Goal: Information Seeking & Learning: Learn about a topic

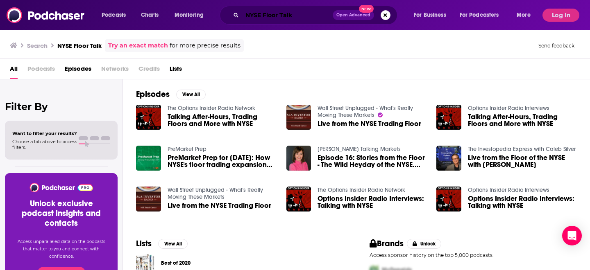
click at [295, 18] on input "NYSE Floor Talk" at bounding box center [287, 15] width 90 height 13
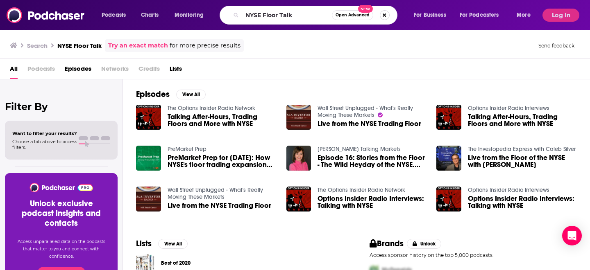
click at [386, 15] on button "Search podcasts, credits, & more..." at bounding box center [385, 15] width 10 height 10
click at [312, 14] on input "Search podcasts, credits, & more..." at bounding box center [295, 15] width 106 height 13
type input "Retail Unwrapped"
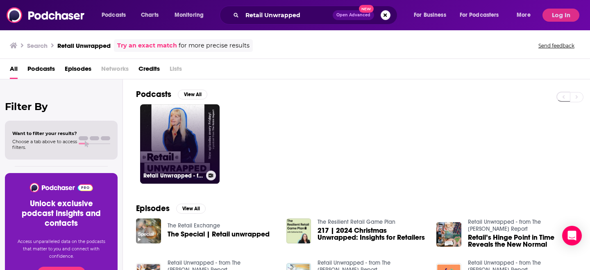
click at [199, 139] on link "Retail Unwrapped - from The [PERSON_NAME] Report" at bounding box center [179, 143] width 79 height 79
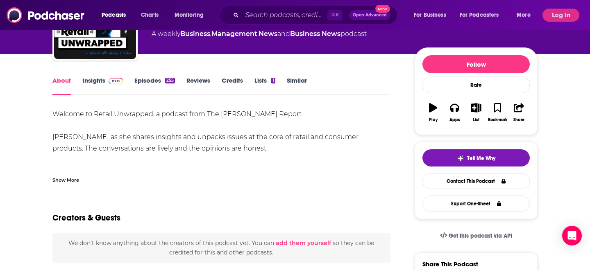
scroll to position [81, 0]
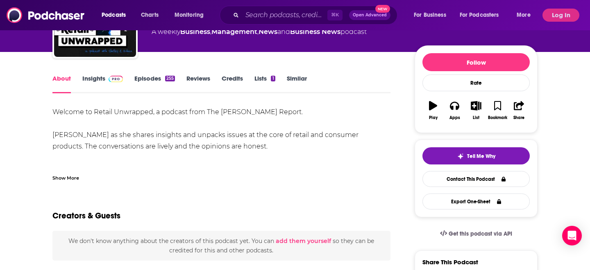
click at [100, 80] on link "Insights" at bounding box center [102, 84] width 41 height 19
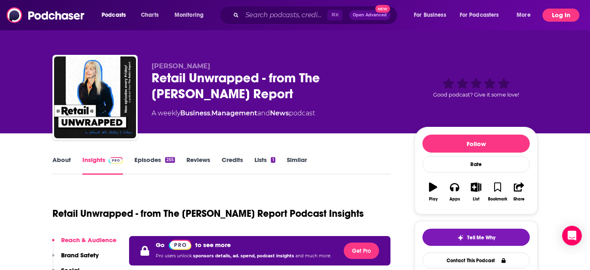
click at [559, 16] on button "Log In" at bounding box center [560, 15] width 37 height 13
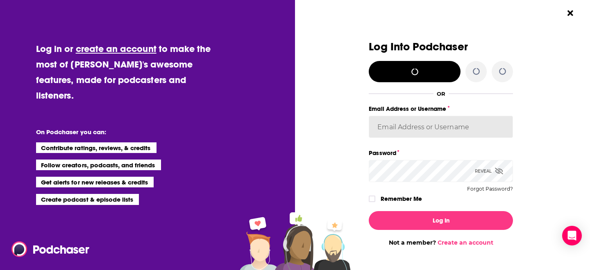
type input "[PERSON_NAME][EMAIL_ADDRESS][DOMAIN_NAME]"
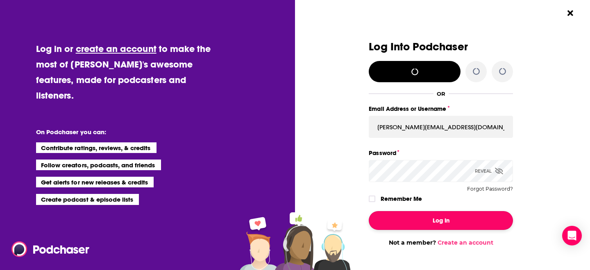
click at [432, 220] on button "Log In" at bounding box center [441, 220] width 144 height 19
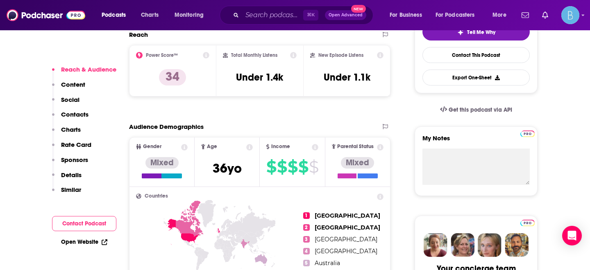
scroll to position [137, 0]
